Goal: Information Seeking & Learning: Check status

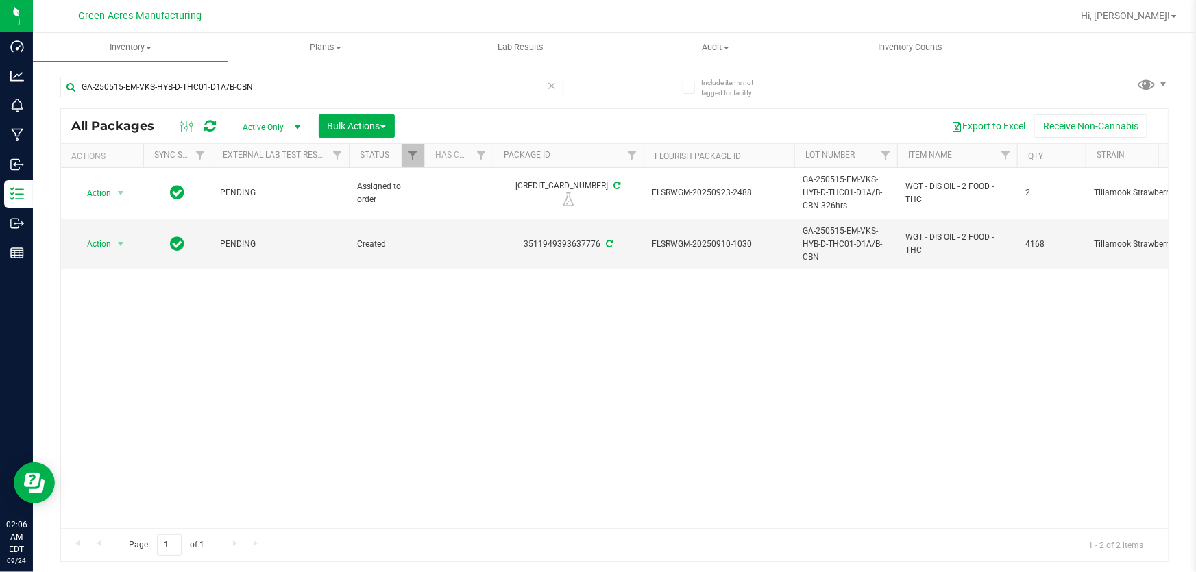
click at [374, 75] on div "GA-250515-EM-VKS-HYB-D-THC01-D1A/B-CBN" at bounding box center [337, 86] width 555 height 44
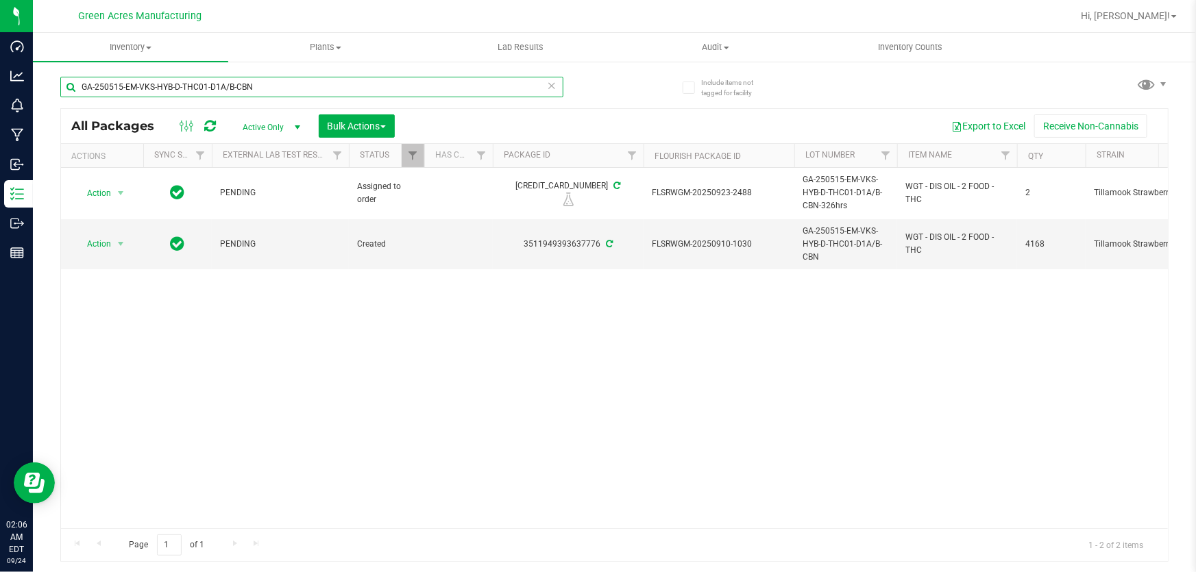
click at [376, 83] on input "GA-250515-EM-VKS-HYB-D-THC01-D1A/B-CBN" at bounding box center [311, 87] width 503 height 21
paste input "923-ETH-HYB-D-THCA09"
click at [380, 82] on input "GA-250923-ETH-HYB-D-THCA09" at bounding box center [311, 87] width 503 height 21
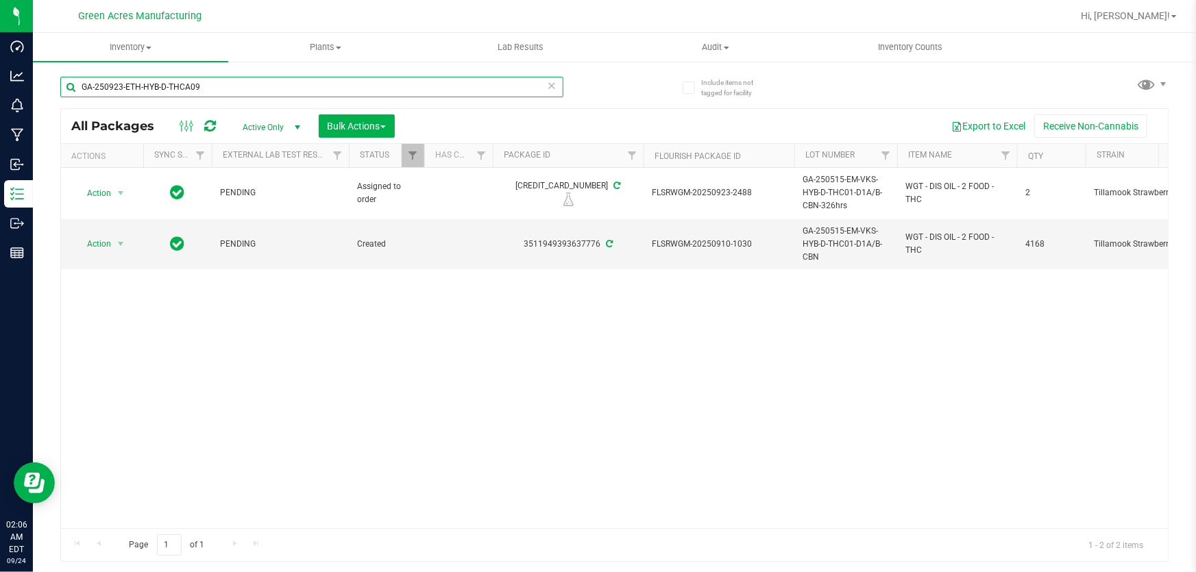
click at [380, 82] on input "GA-250923-ETH-HYB-D-THCA09" at bounding box center [311, 87] width 503 height 21
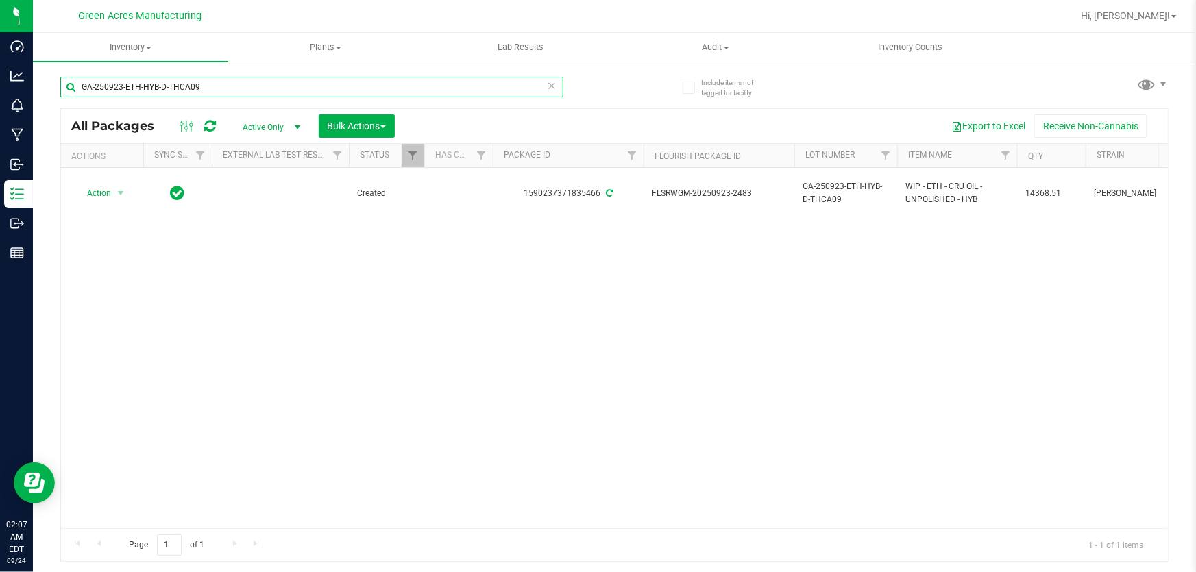
paste input "10"
click at [343, 96] on input "GA-250923-ETH-HYB-D-THCA10" at bounding box center [311, 87] width 503 height 21
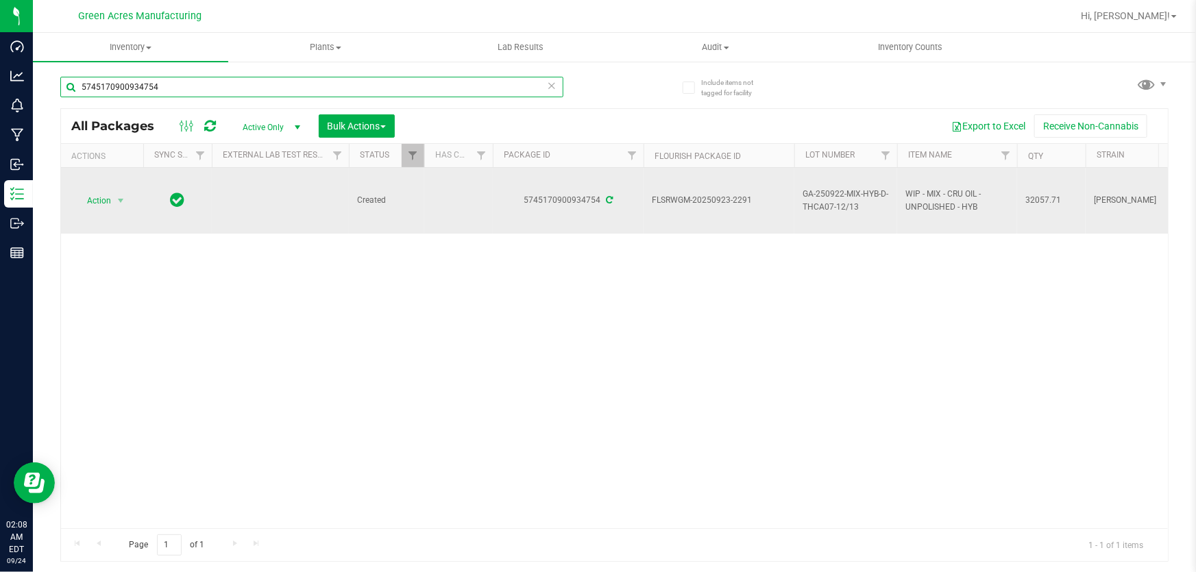
type input "5745170900934754"
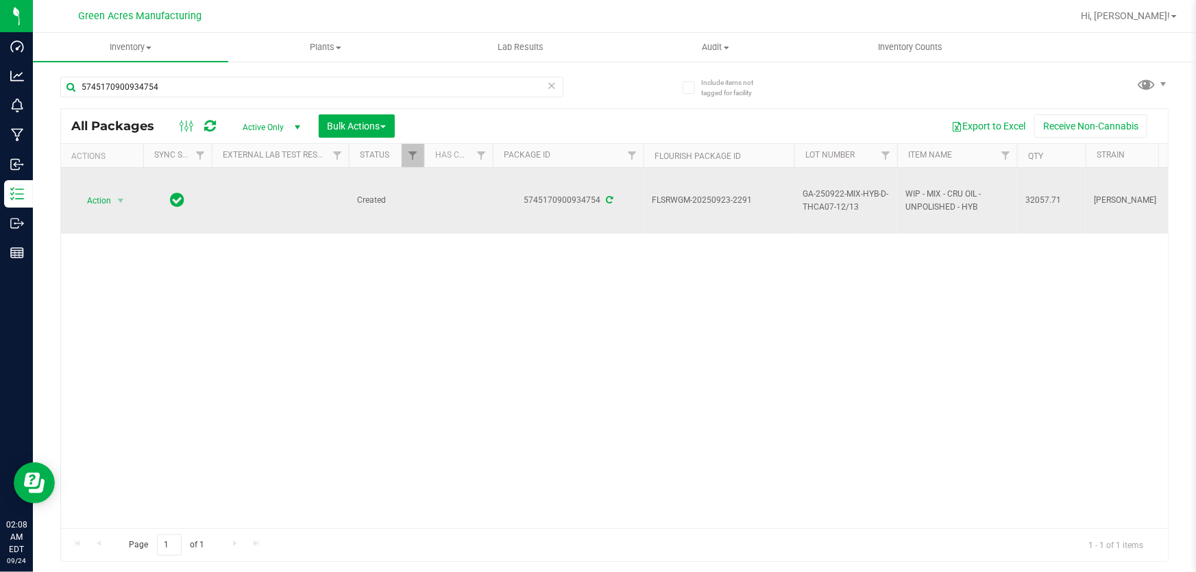
click at [829, 201] on span "GA-250922-MIX-HYB-D-THCA07-12/13" at bounding box center [846, 201] width 86 height 26
click at [829, 201] on input "GA-250922-MIX-HYB-D-THCA07-12/13" at bounding box center [843, 200] width 98 height 21
